Goal: Obtain resource: Obtain resource

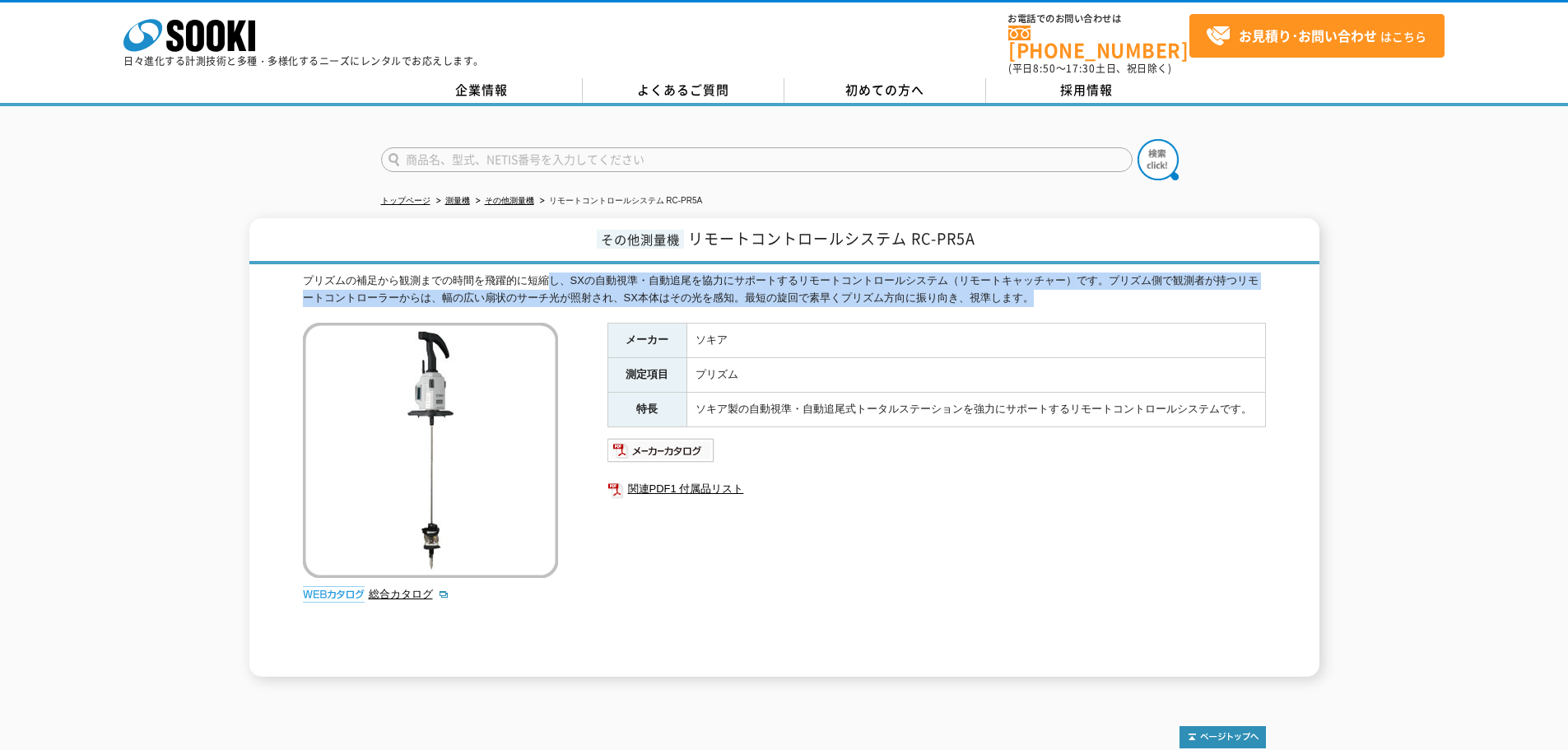
drag, startPoint x: 573, startPoint y: 276, endPoint x: 1125, endPoint y: 288, distance: 552.1
click at [1125, 288] on div "プリズムの補足から観測までの時間を飛躍的に短縮し、SXの自動視準・自動追尾を協力にサポートするリモートコントロールシステム（リモートキャッチャー）です。プリズ…" at bounding box center [784, 289] width 963 height 35
click at [1043, 485] on link "関連PDF1 付属品リスト" at bounding box center [936, 488] width 658 height 21
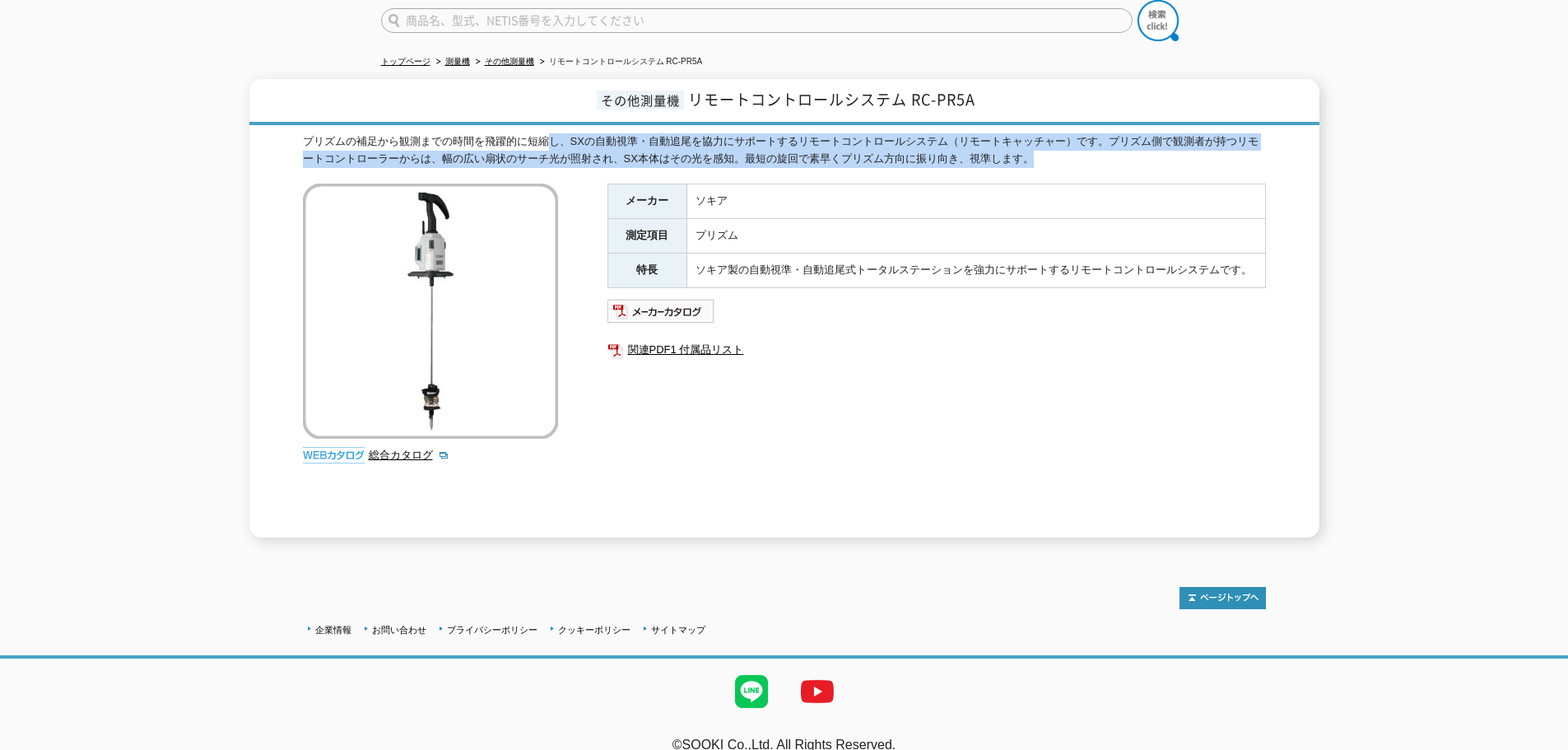
scroll to position [152, 0]
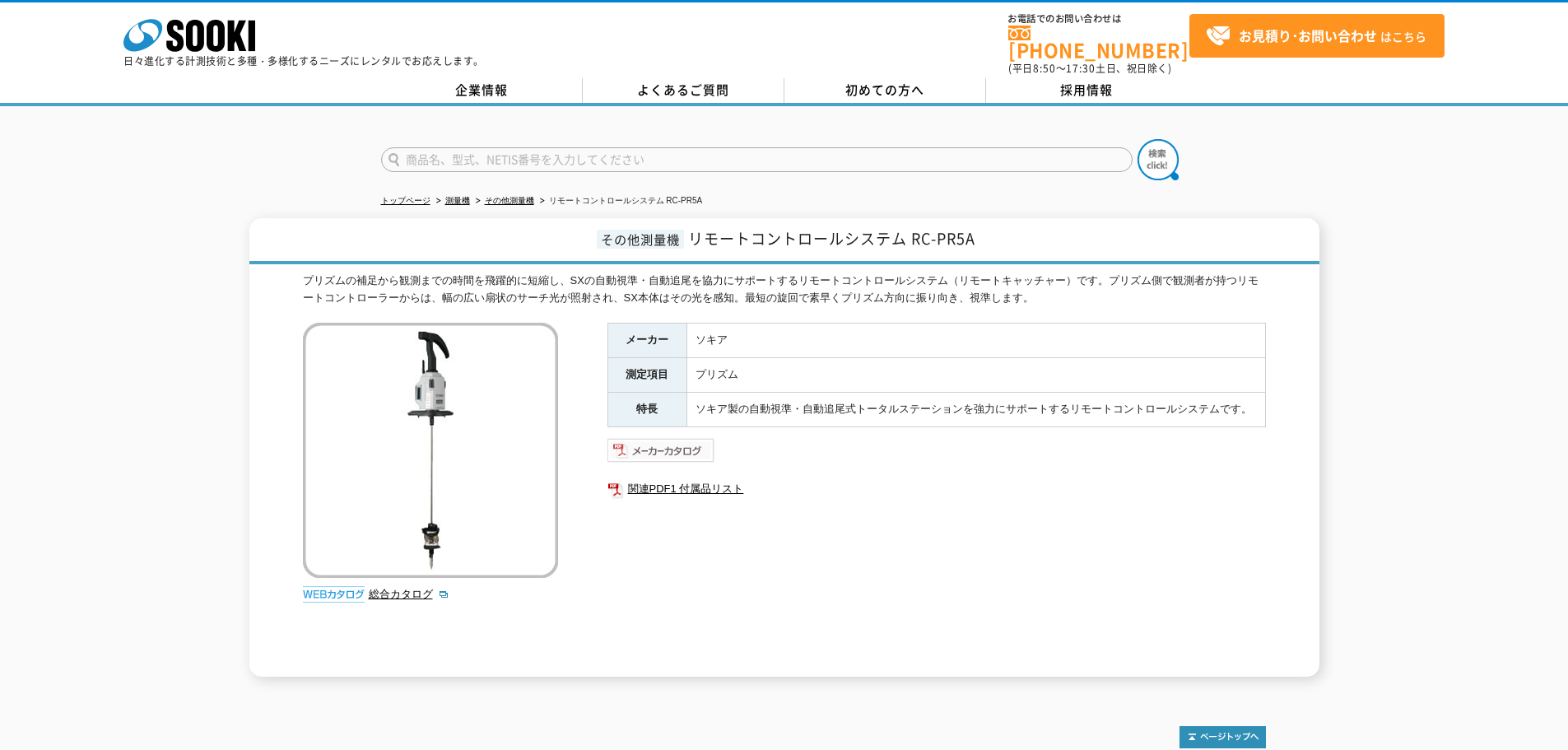
click at [675, 440] on img at bounding box center [661, 450] width 108 height 26
